Goal: Information Seeking & Learning: Learn about a topic

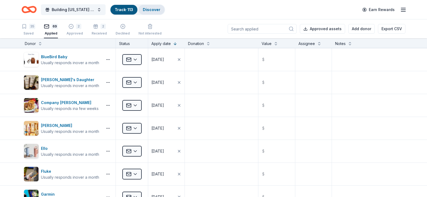
click at [148, 8] on link "Discover" at bounding box center [151, 9] width 17 height 5
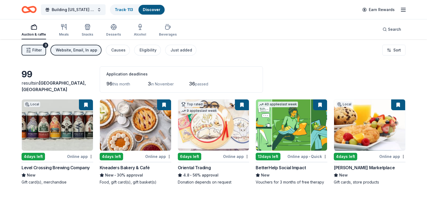
click at [76, 47] on button "Website, Email, In app" at bounding box center [75, 50] width 51 height 11
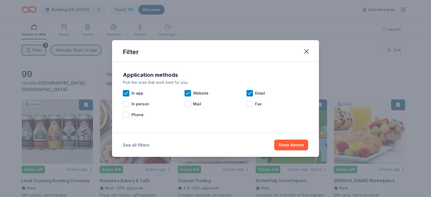
click at [148, 147] on button "See all filters" at bounding box center [136, 145] width 26 height 6
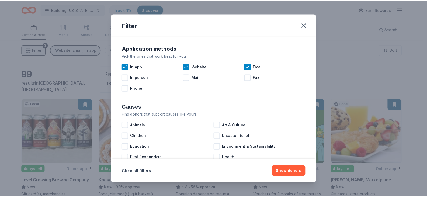
scroll to position [231, 0]
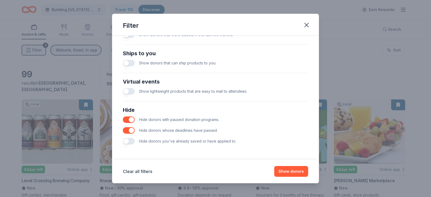
click at [142, 142] on span "Hide donors you've already saved or have applied to." at bounding box center [187, 141] width 97 height 5
click at [134, 142] on button "button" at bounding box center [129, 141] width 12 height 6
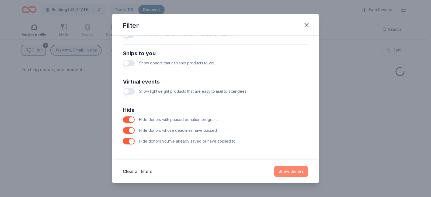
click at [288, 173] on button "Show donors" at bounding box center [291, 171] width 34 height 11
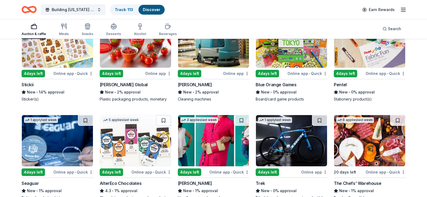
scroll to position [80, 0]
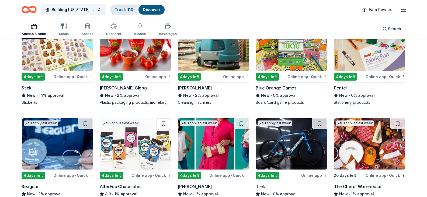
click at [123, 10] on link "Track · 113" at bounding box center [124, 9] width 18 height 5
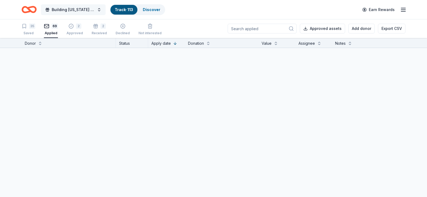
scroll to position [0, 0]
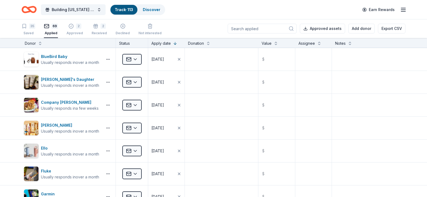
click at [53, 30] on div "69 Applied" at bounding box center [51, 29] width 14 height 12
click at [29, 29] on div "35 Saved" at bounding box center [29, 30] width 14 height 12
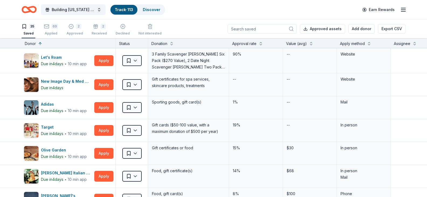
click at [60, 33] on div "35 Saved 69 Applied 2 Approved 2 Received Declined Not interested" at bounding box center [92, 30] width 140 height 17
click at [57, 32] on div "Applied" at bounding box center [51, 33] width 14 height 4
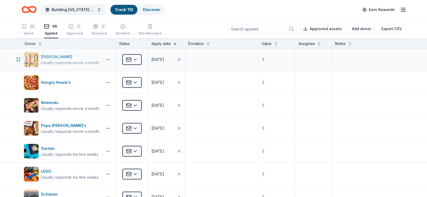
click at [61, 57] on div "[PERSON_NAME]" at bounding box center [70, 57] width 58 height 6
click at [129, 41] on div "Status" at bounding box center [132, 43] width 32 height 10
click at [66, 80] on div "Hungry Howie's" at bounding box center [57, 82] width 32 height 6
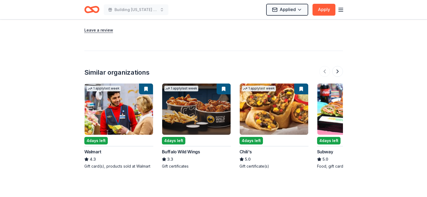
scroll to position [595, 0]
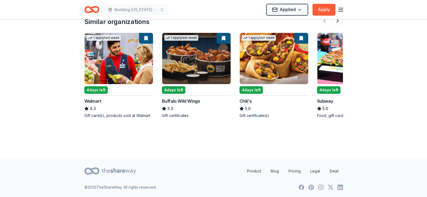
click at [338, 11] on icon "button" at bounding box center [340, 9] width 6 height 6
